Goal: Task Accomplishment & Management: Use online tool/utility

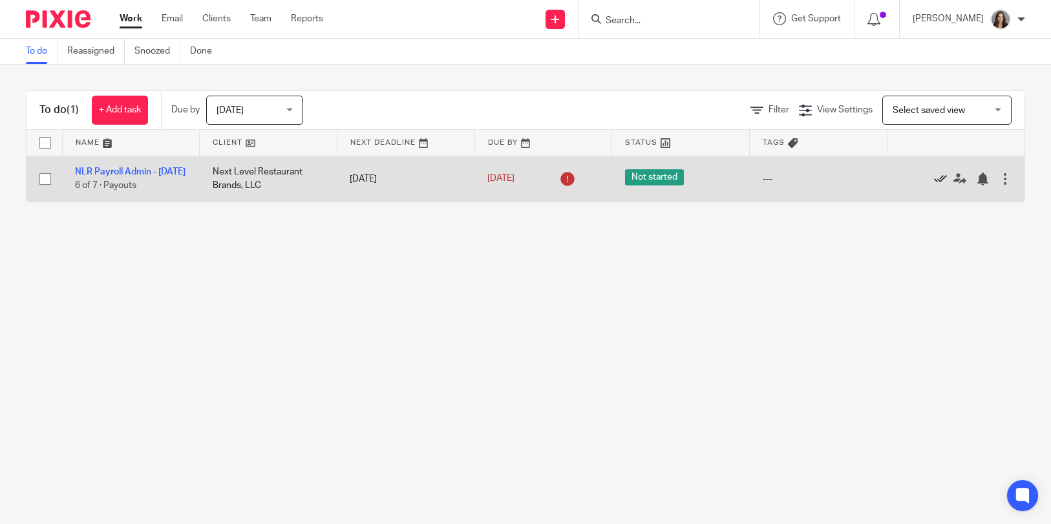
click at [934, 184] on icon at bounding box center [940, 179] width 13 height 13
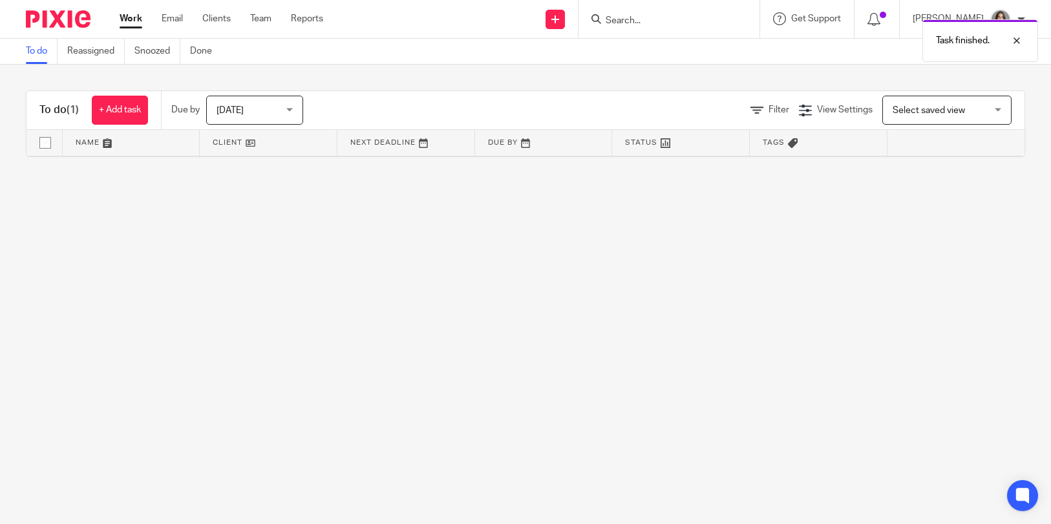
click at [252, 111] on span "[DATE]" at bounding box center [251, 109] width 69 height 27
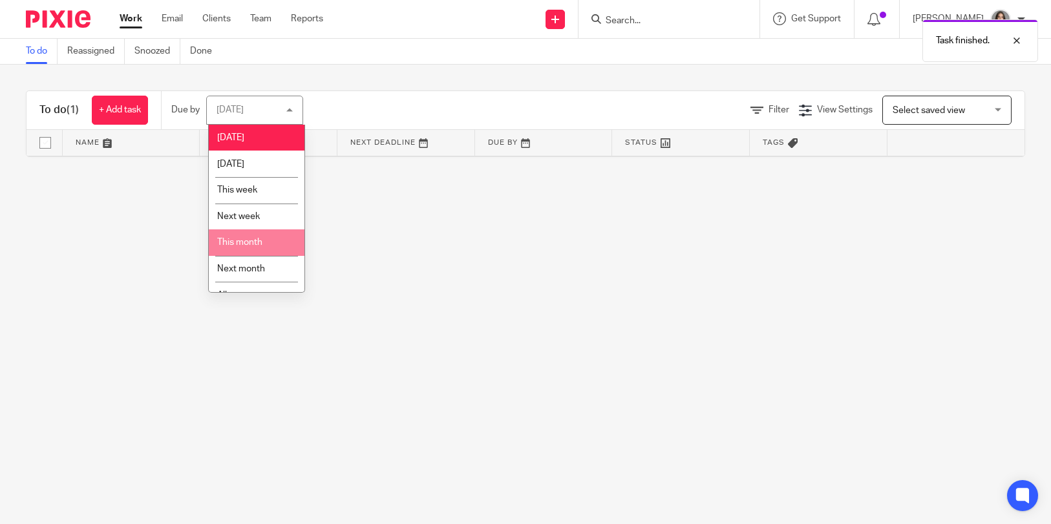
scroll to position [16, 0]
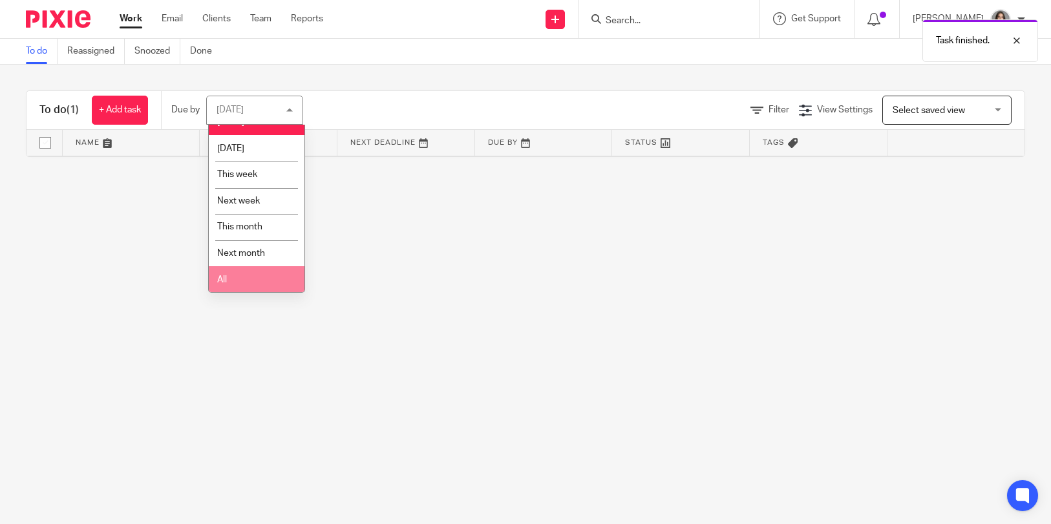
click at [237, 286] on li "All" at bounding box center [257, 279] width 96 height 27
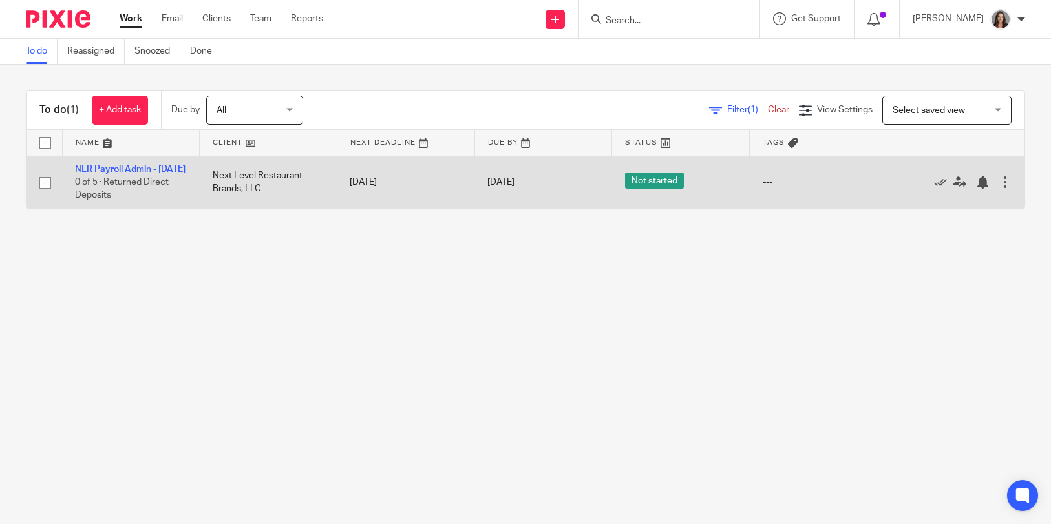
click at [129, 170] on link "NLR Payroll Admin - [DATE]" at bounding box center [130, 169] width 111 height 9
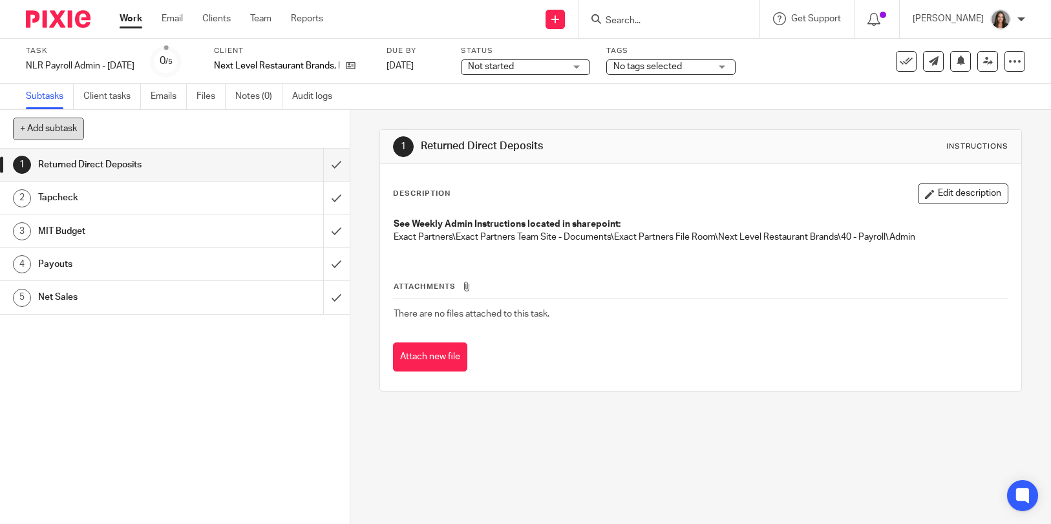
click at [65, 123] on button "+ Add subtask" at bounding box center [48, 129] width 71 height 22
click at [134, 21] on link "Work" at bounding box center [131, 18] width 23 height 13
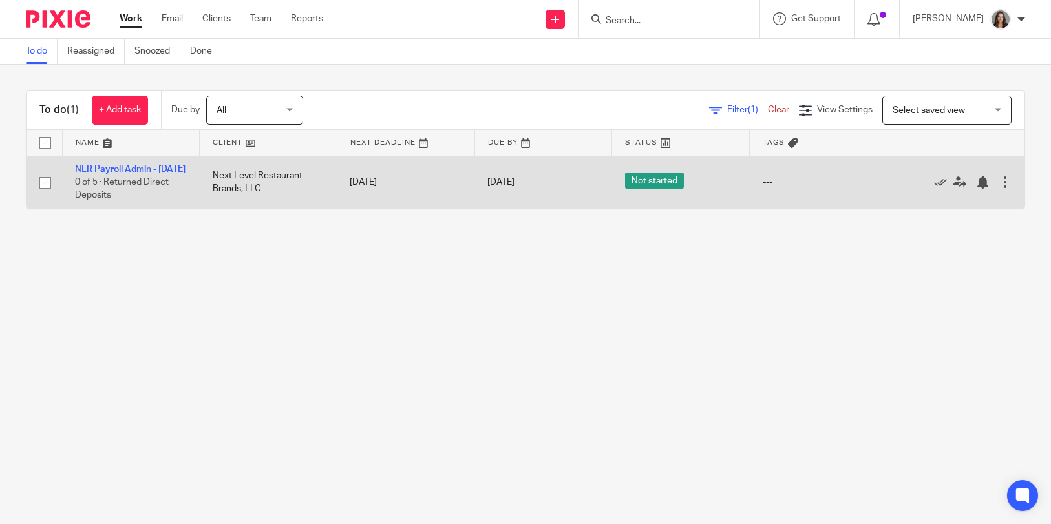
click at [123, 166] on link "NLR Payroll Admin - [DATE]" at bounding box center [130, 169] width 111 height 9
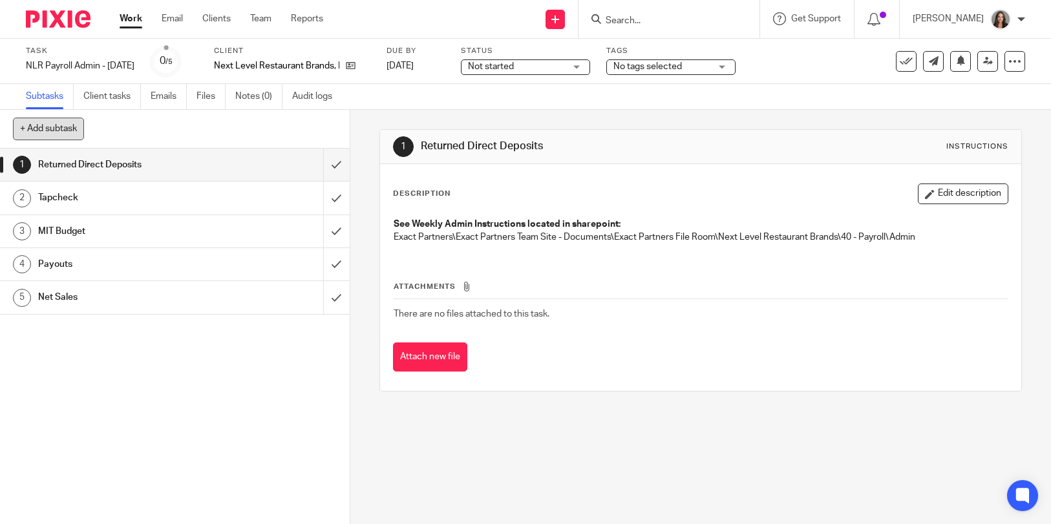
click at [51, 130] on button "+ Add subtask" at bounding box center [48, 129] width 71 height 22
click at [136, 21] on link "Work" at bounding box center [131, 18] width 23 height 13
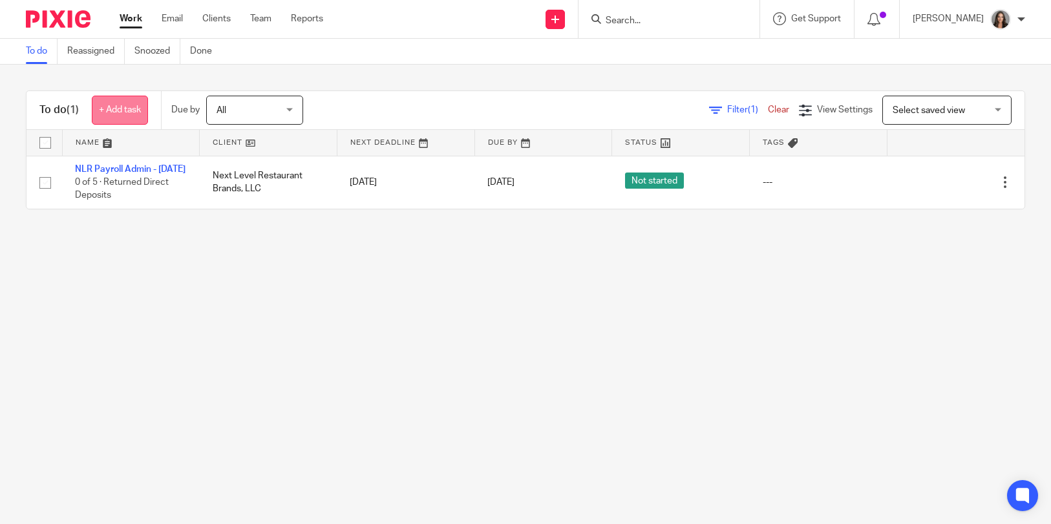
click at [127, 113] on link "+ Add task" at bounding box center [120, 110] width 56 height 29
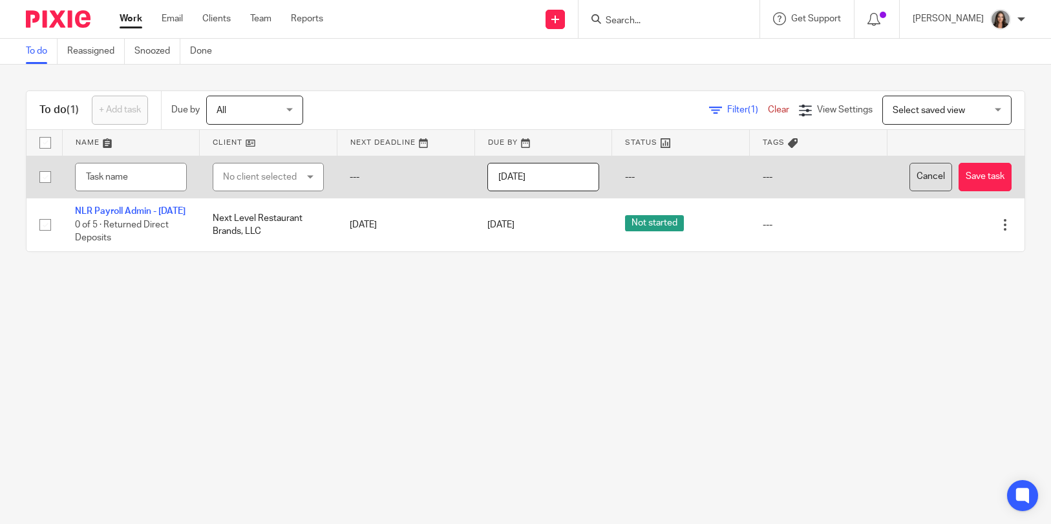
click at [952, 176] on button "Cancel" at bounding box center [931, 177] width 43 height 29
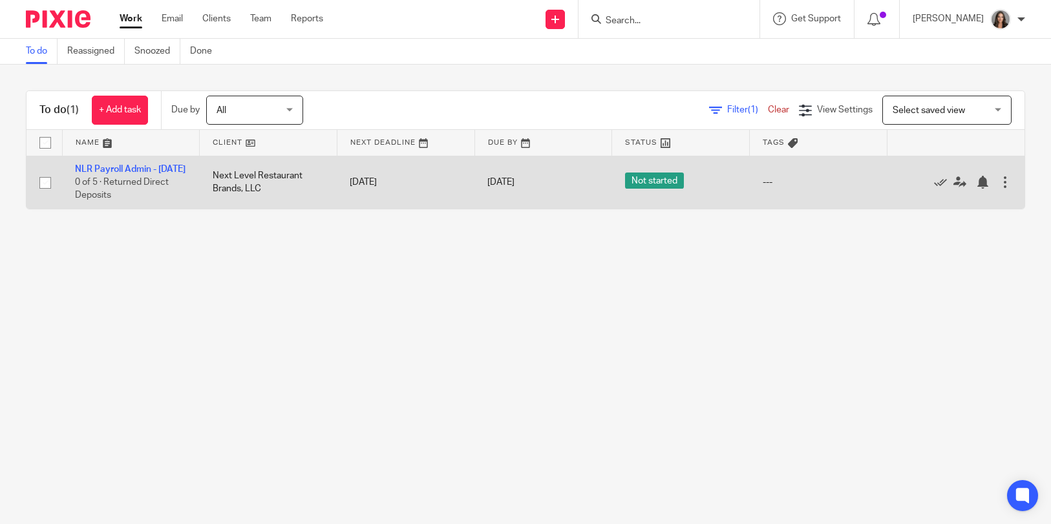
click at [107, 162] on td "NLR Payroll Admin - Monday 0 of 5 · Returned Direct Deposits" at bounding box center [131, 182] width 138 height 53
click at [111, 165] on link "NLR Payroll Admin - [DATE]" at bounding box center [130, 169] width 111 height 9
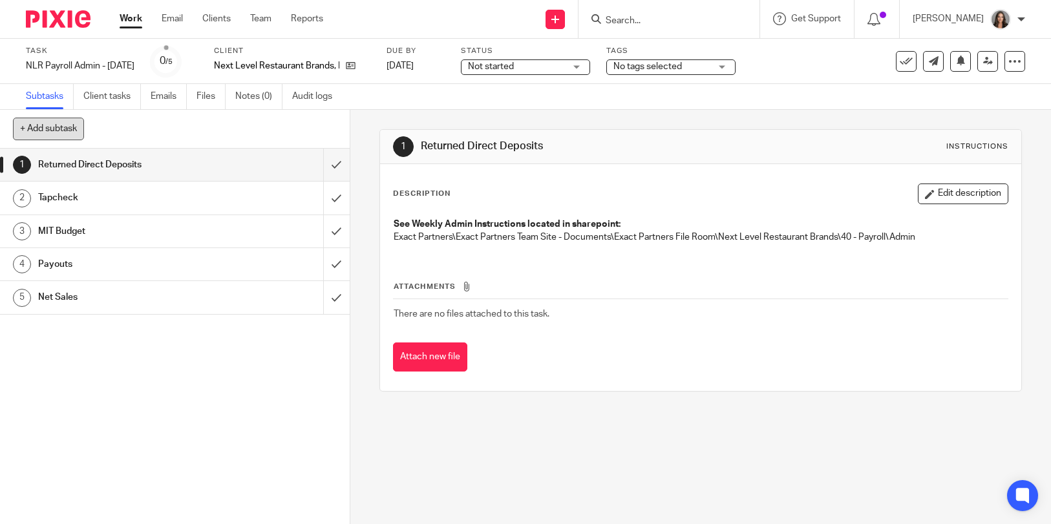
click at [76, 132] on button "+ Add subtask" at bounding box center [48, 129] width 71 height 22
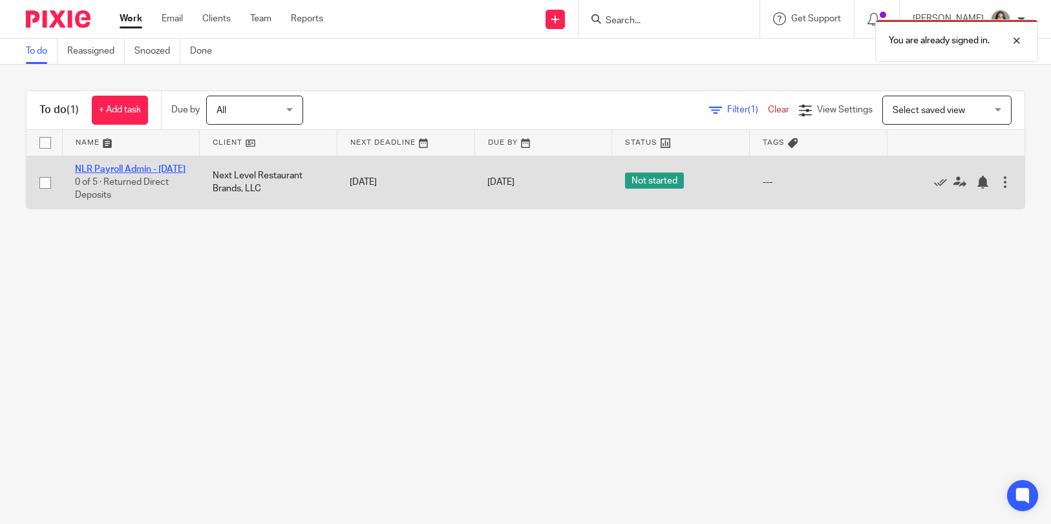
click at [112, 173] on link "NLR Payroll Admin - [DATE]" at bounding box center [130, 169] width 111 height 9
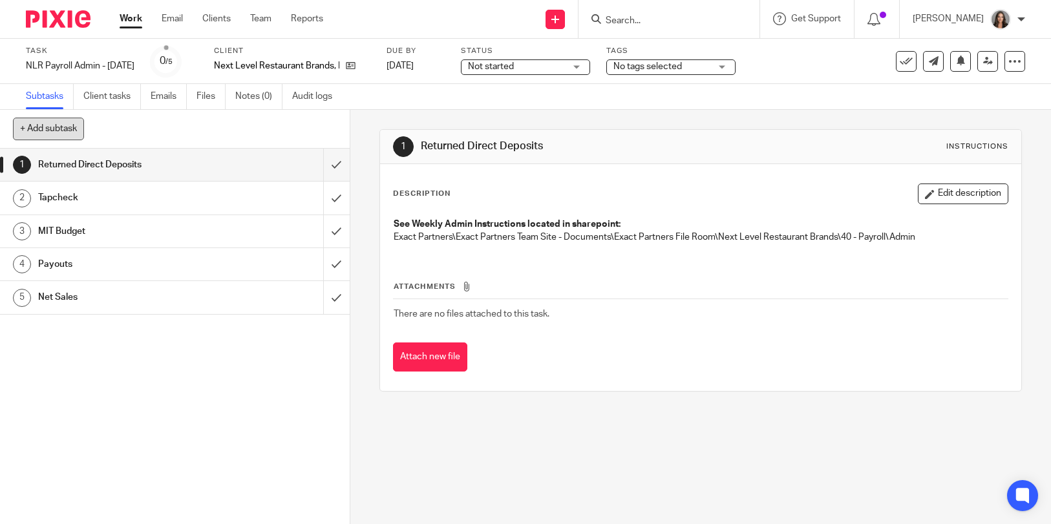
click at [70, 121] on button "+ Add subtask" at bounding box center [48, 129] width 71 height 22
